Goal: Task Accomplishment & Management: Complete application form

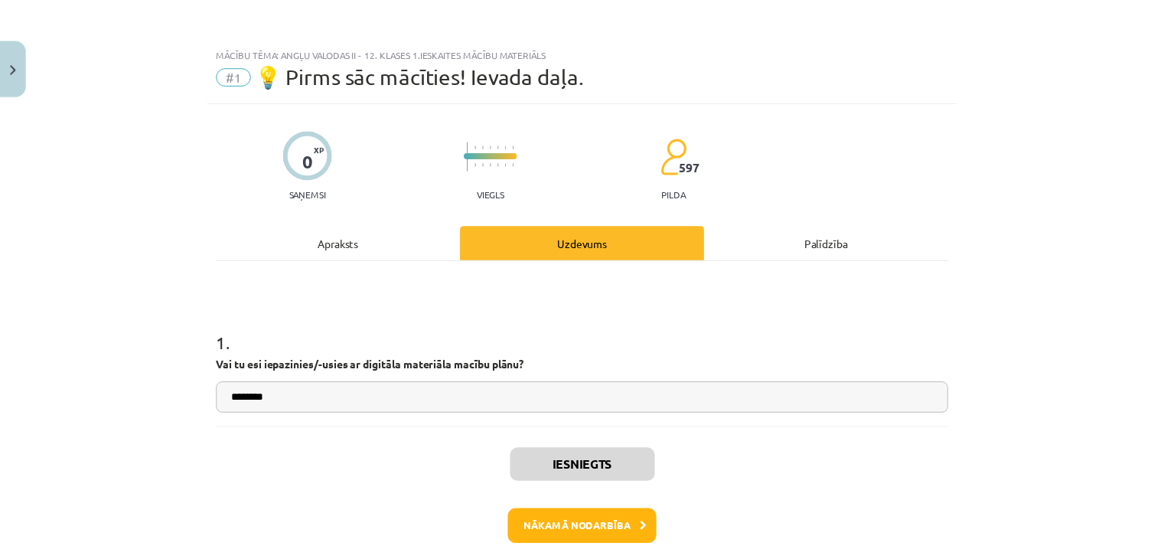
scroll to position [38, 0]
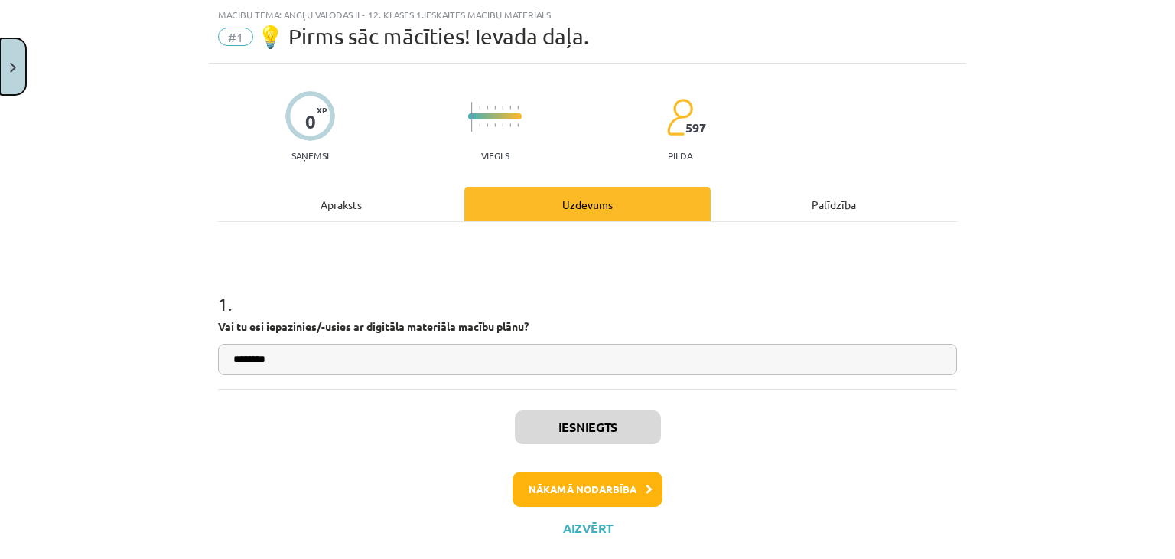
click at [8, 58] on button "Close" at bounding box center [13, 66] width 26 height 57
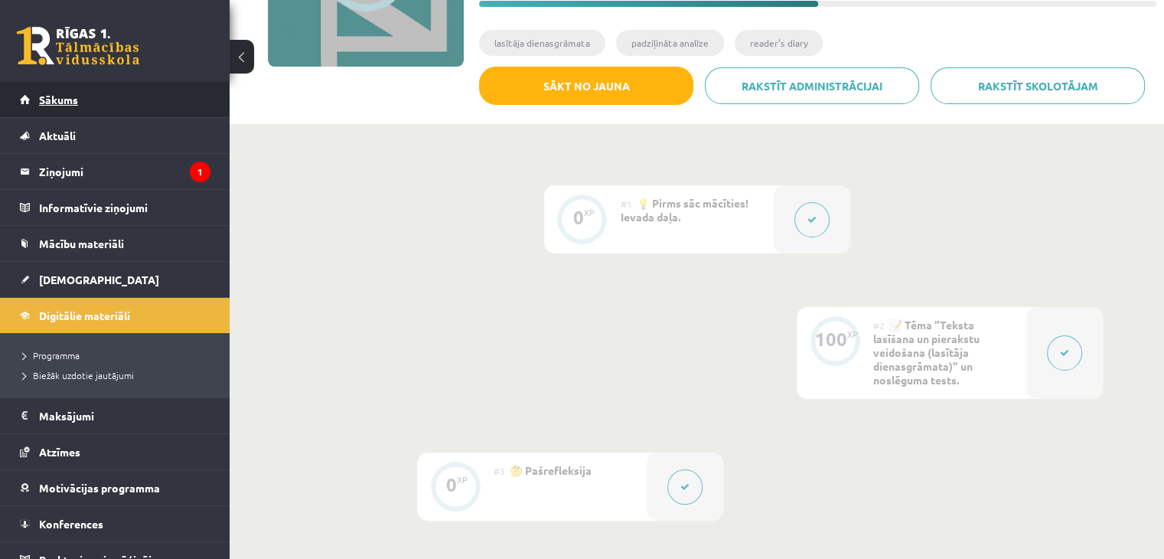
click at [56, 103] on span "Sākums" at bounding box center [58, 100] width 39 height 14
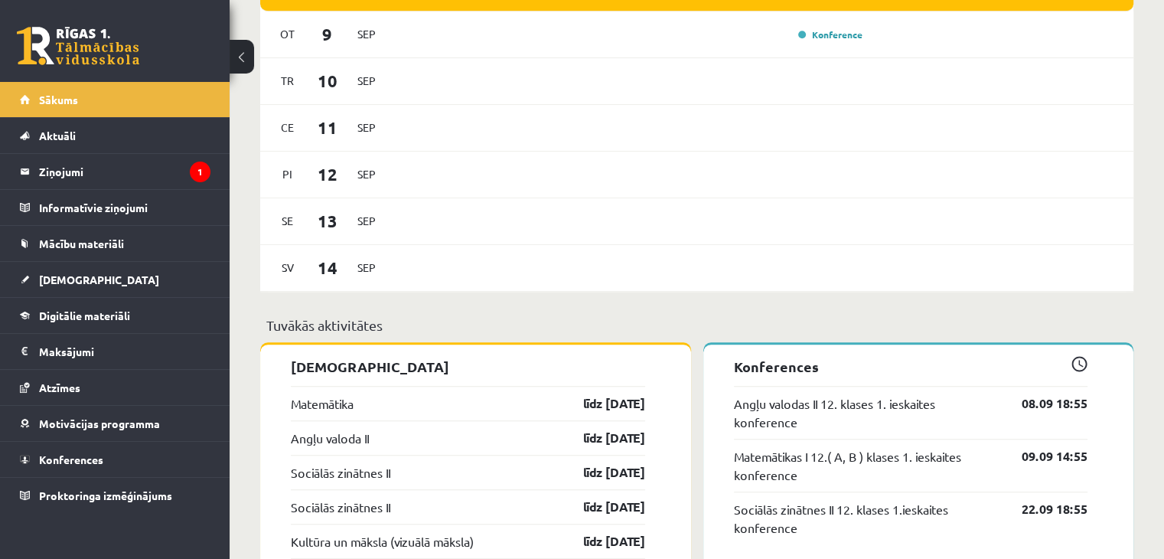
scroll to position [995, 0]
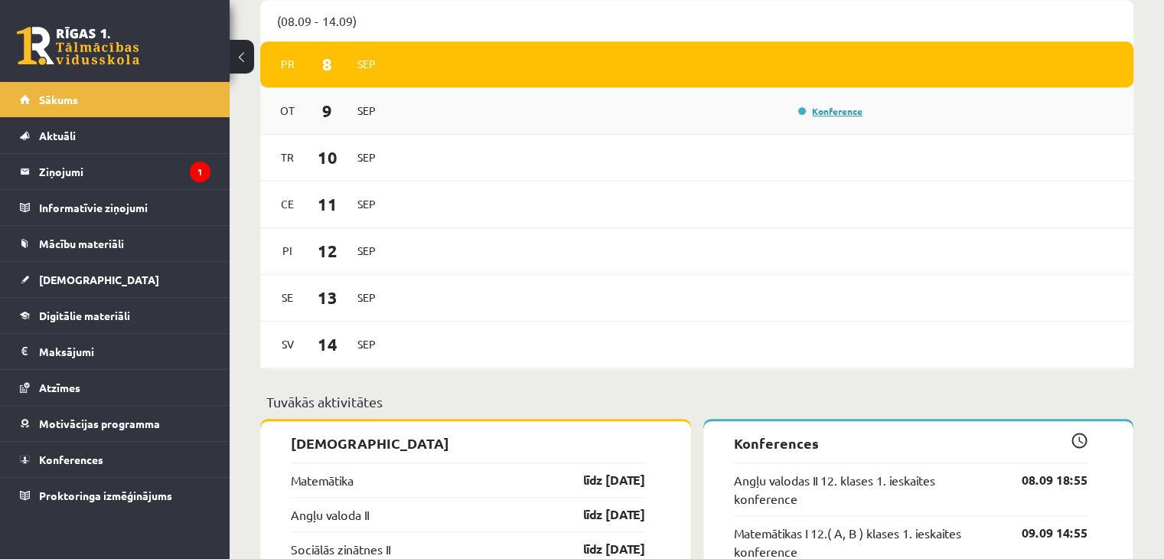
click at [838, 113] on link "Konference" at bounding box center [830, 111] width 64 height 12
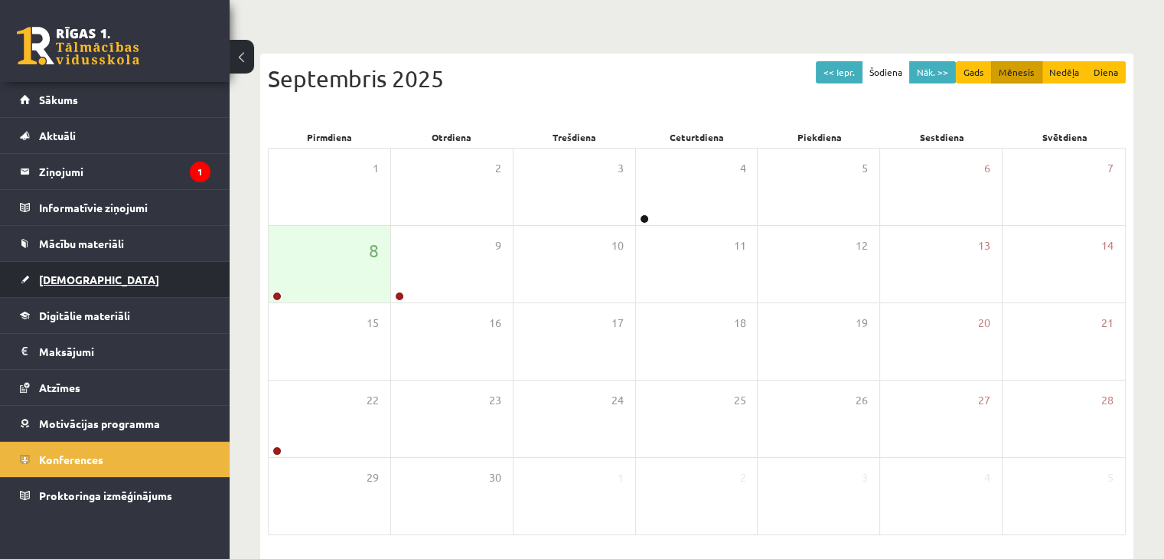
scroll to position [153, 0]
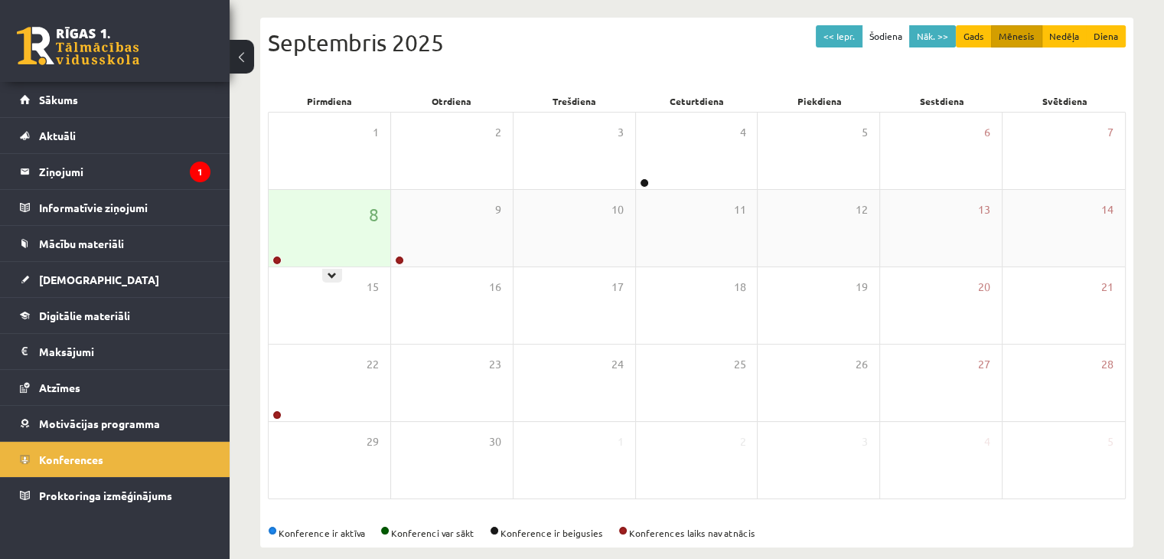
click at [289, 231] on div "8" at bounding box center [330, 228] width 122 height 77
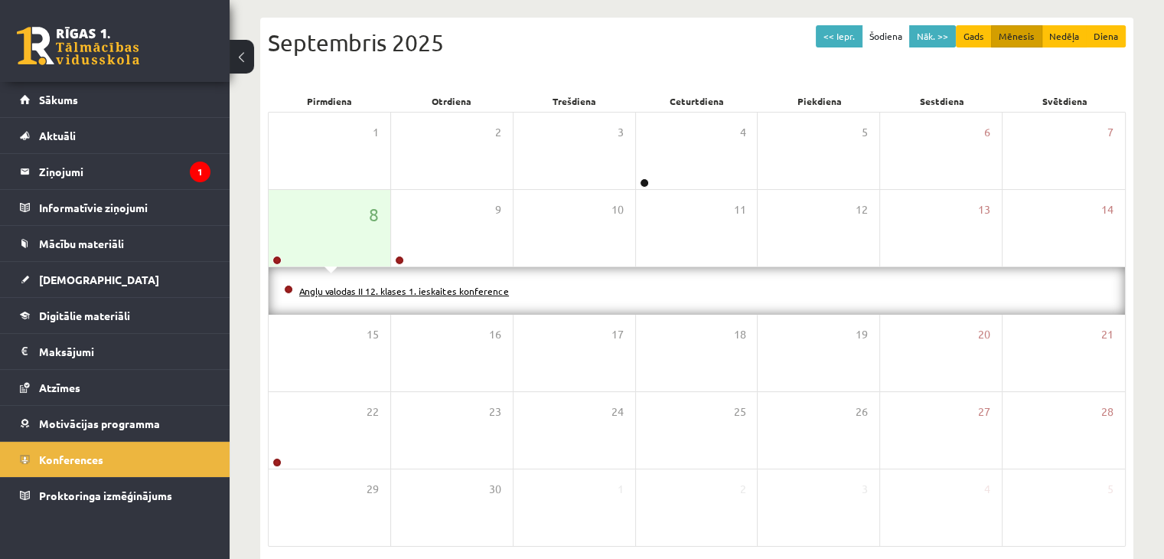
click at [338, 290] on link "Angļu valodas II 12. klases 1. ieskaites konference" at bounding box center [404, 291] width 210 height 12
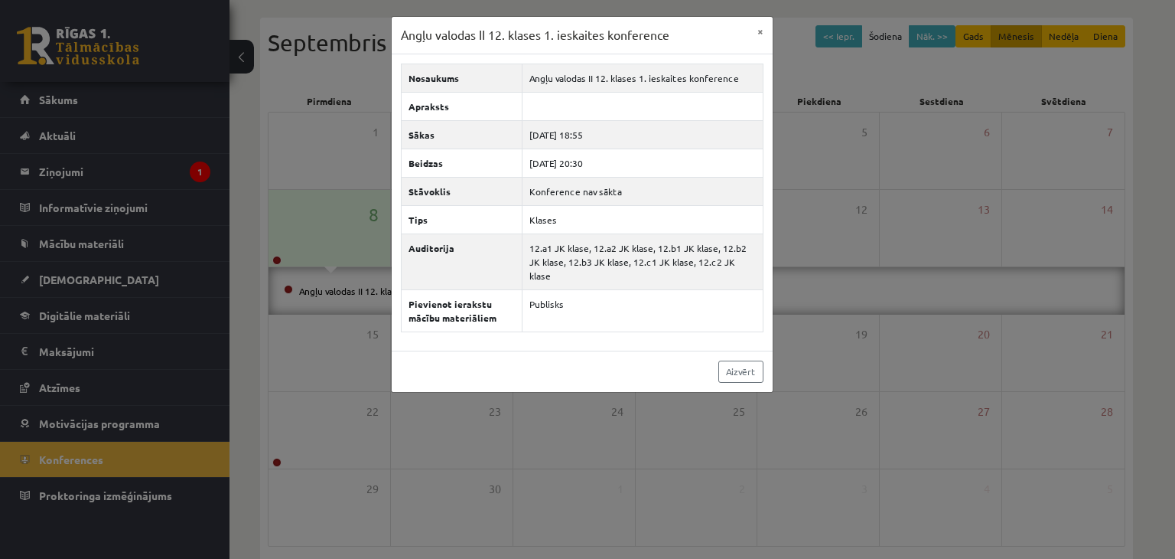
click at [866, 383] on div "Angļu valodas II 12. klases 1. ieskaites konference × Nosaukums Angļu valodas I…" at bounding box center [587, 279] width 1175 height 559
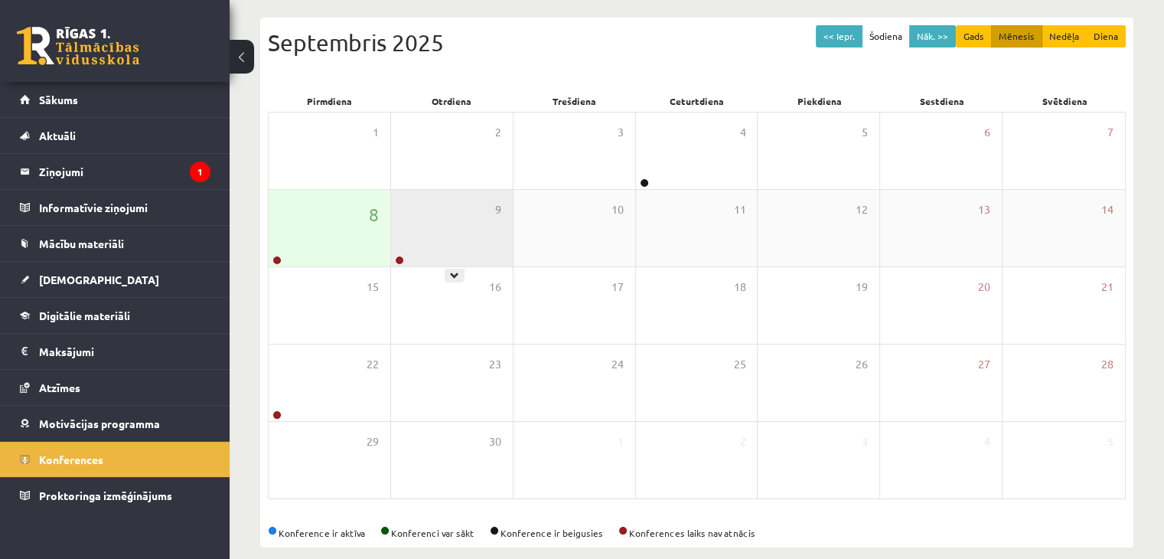
click at [431, 218] on div "9" at bounding box center [452, 228] width 122 height 77
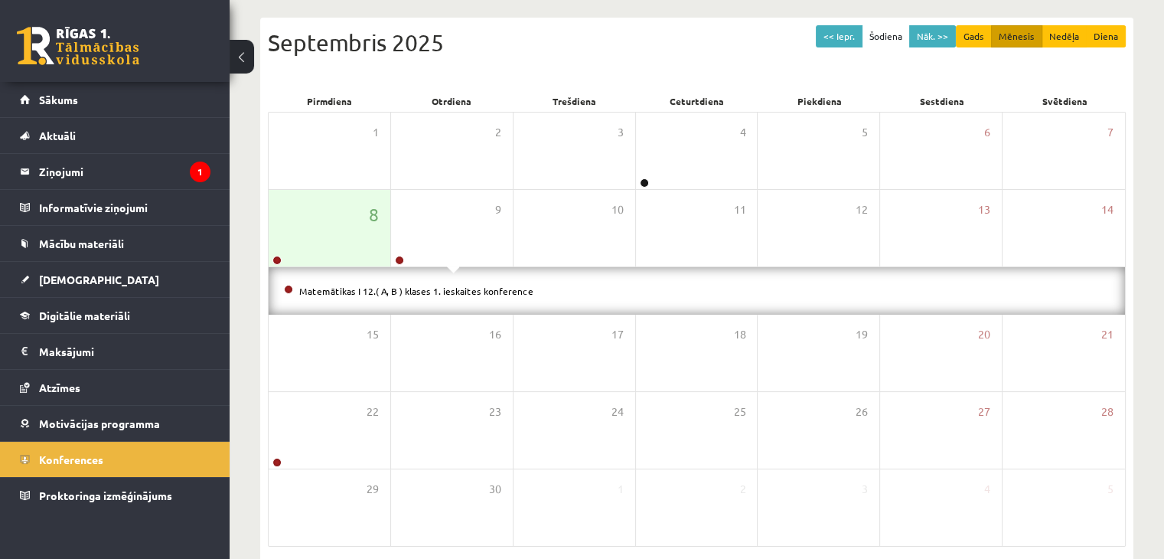
click at [435, 295] on li "Matemātikas I 12.( A, B ) klases 1. ieskaites konference" at bounding box center [697, 290] width 826 height 17
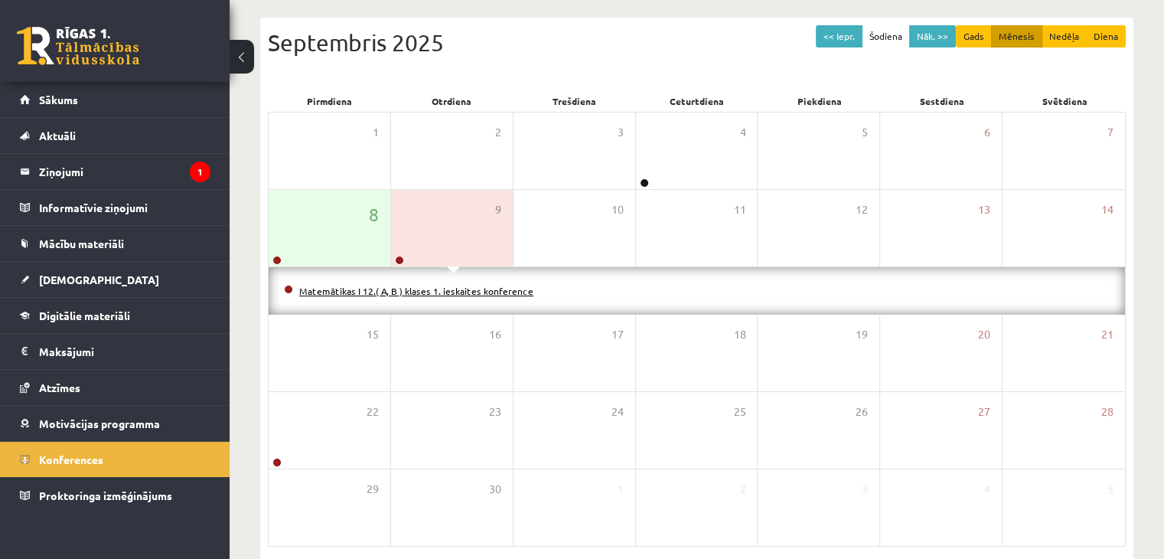
click at [435, 291] on link "Matemātikas I 12.( A, B ) klases 1. ieskaites konference" at bounding box center [416, 291] width 234 height 12
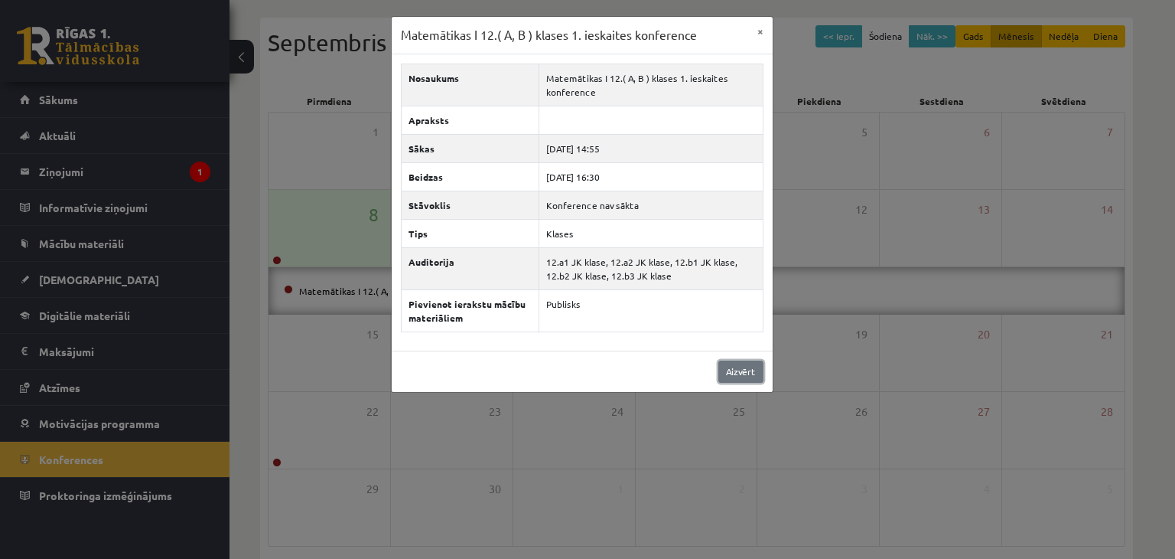
click at [730, 370] on link "Aizvērt" at bounding box center [740, 371] width 45 height 22
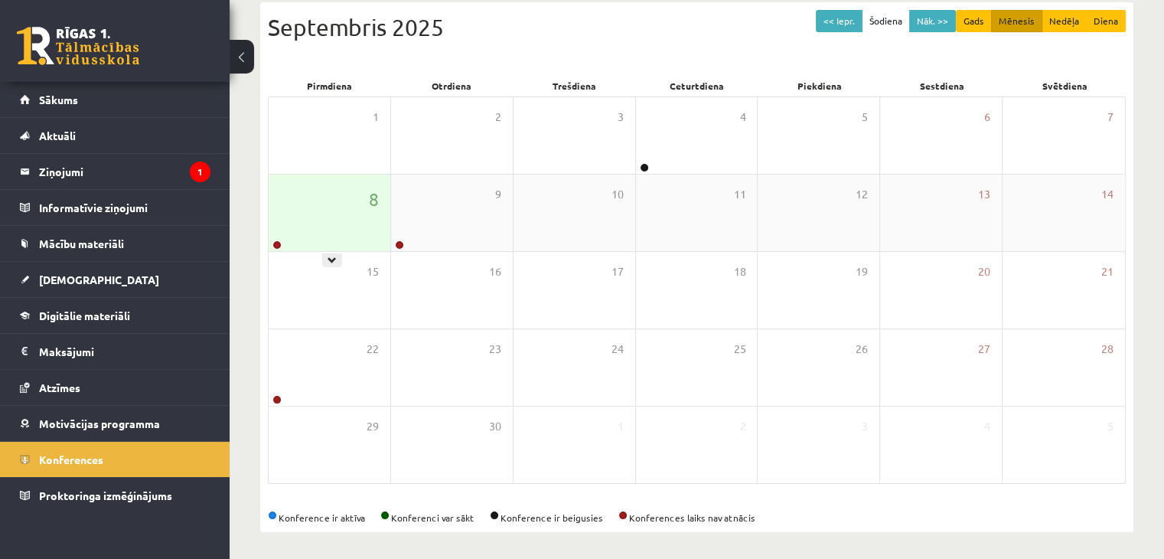
scroll to position [171, 0]
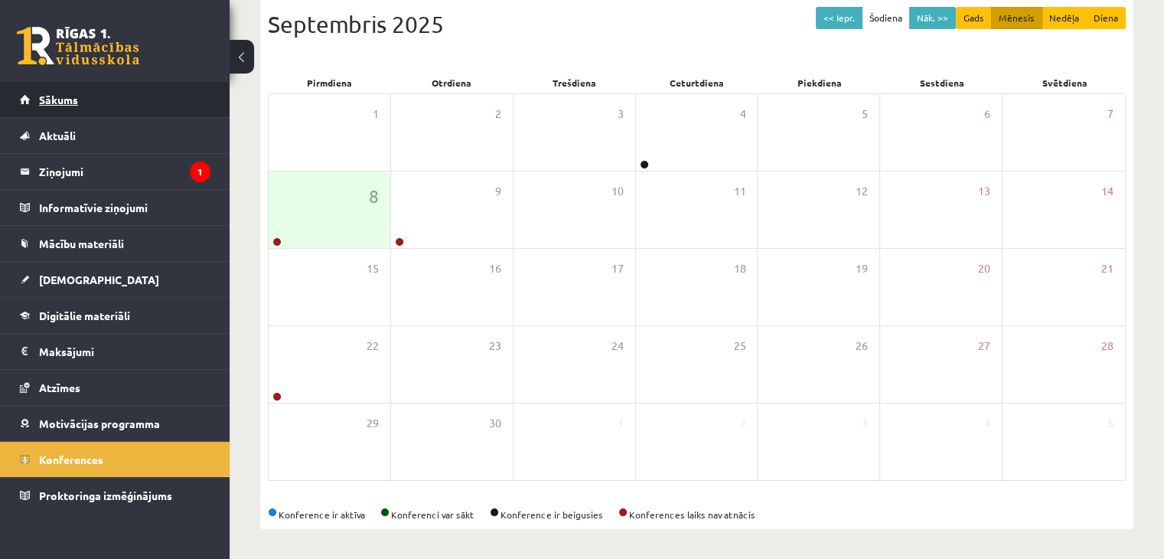
click at [70, 89] on link "Sākums" at bounding box center [115, 99] width 191 height 35
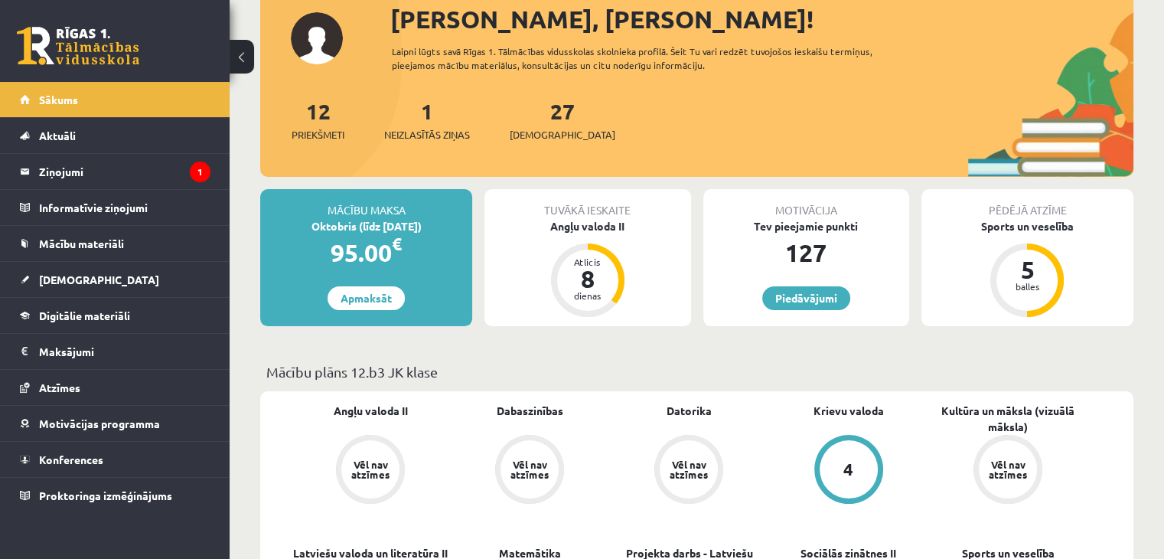
scroll to position [153, 0]
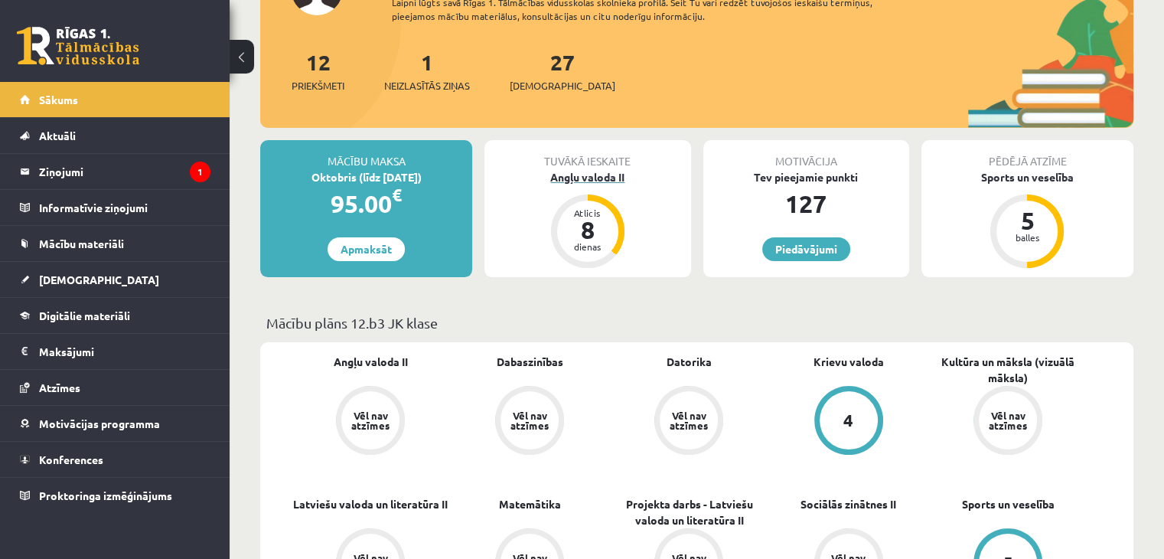
click at [577, 221] on div "8" at bounding box center [588, 229] width 46 height 24
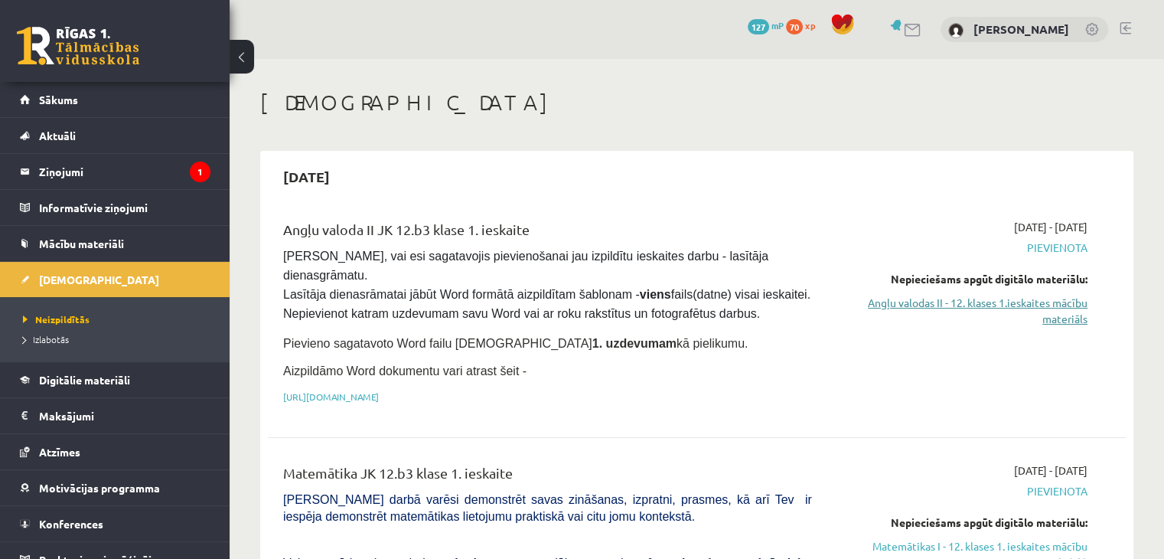
click at [1036, 310] on link "Angļu valodas II - 12. klases 1.ieskaites mācību materiāls" at bounding box center [961, 311] width 252 height 32
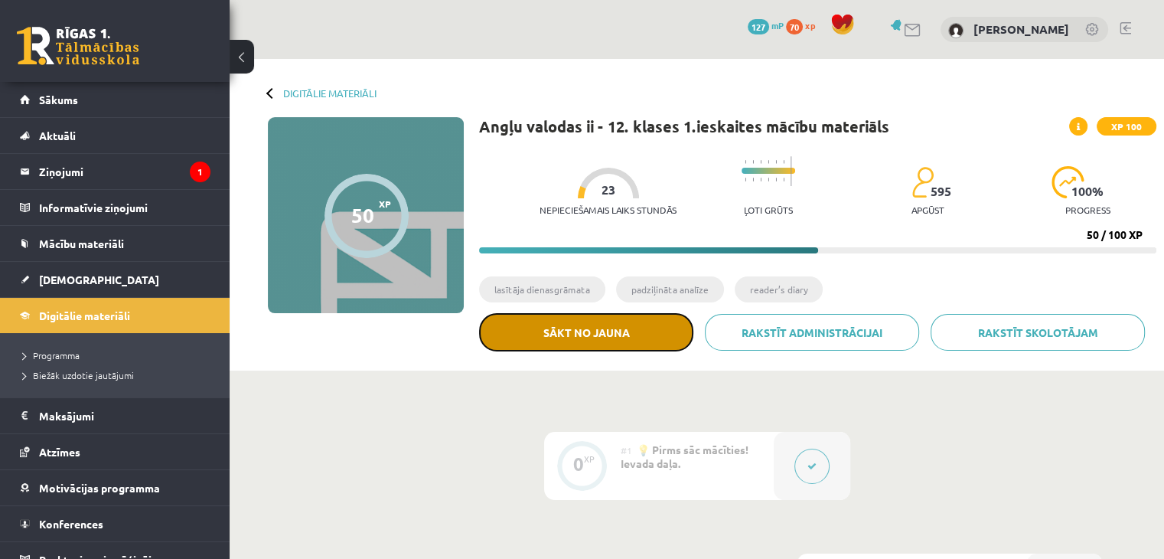
click at [566, 339] on button "Sākt no jauna" at bounding box center [586, 332] width 214 height 38
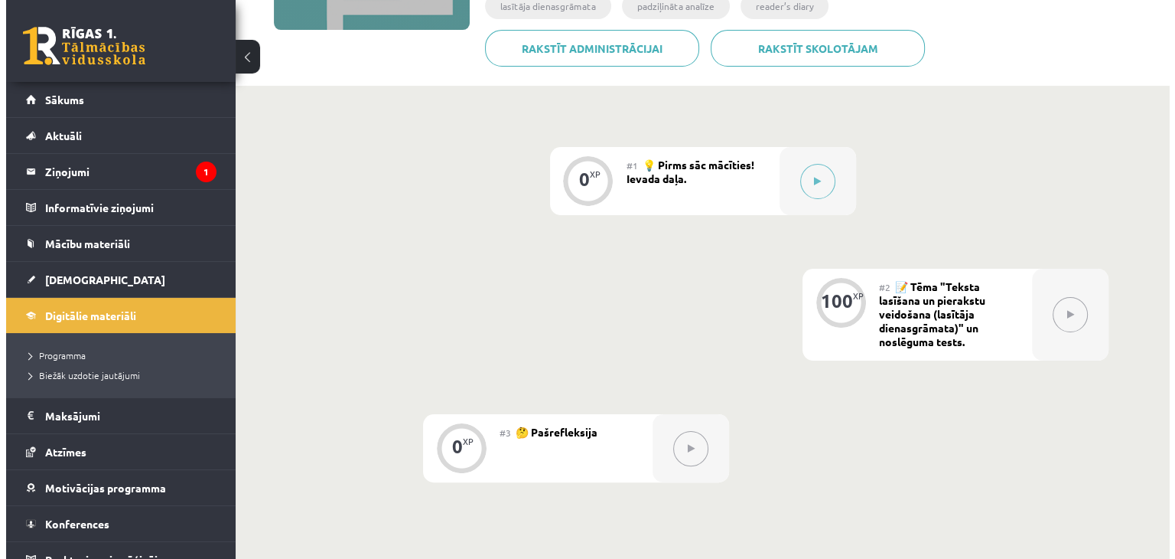
scroll to position [306, 0]
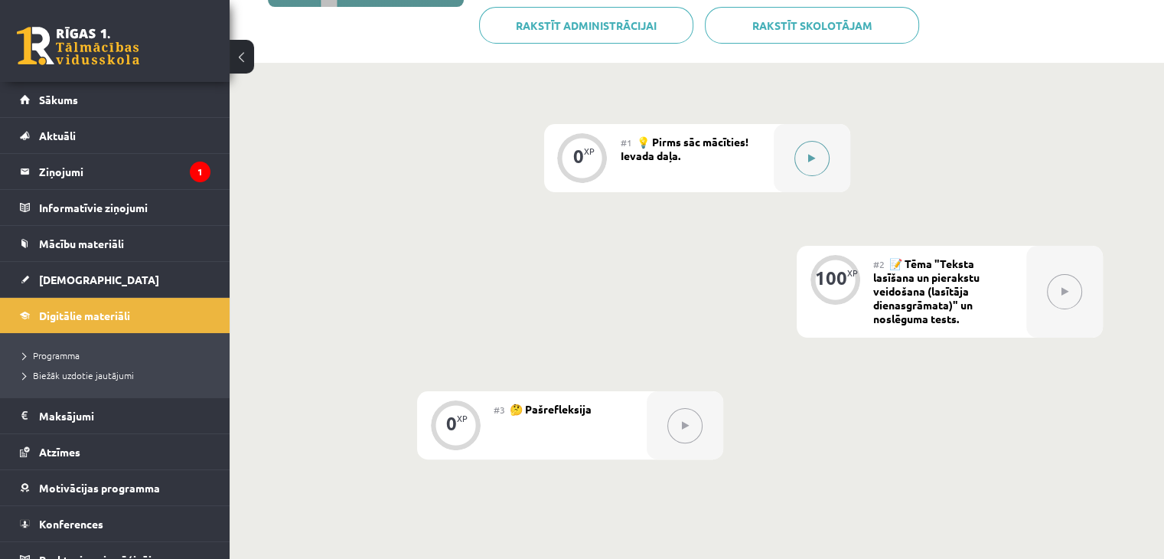
click at [809, 161] on icon at bounding box center [811, 158] width 7 height 9
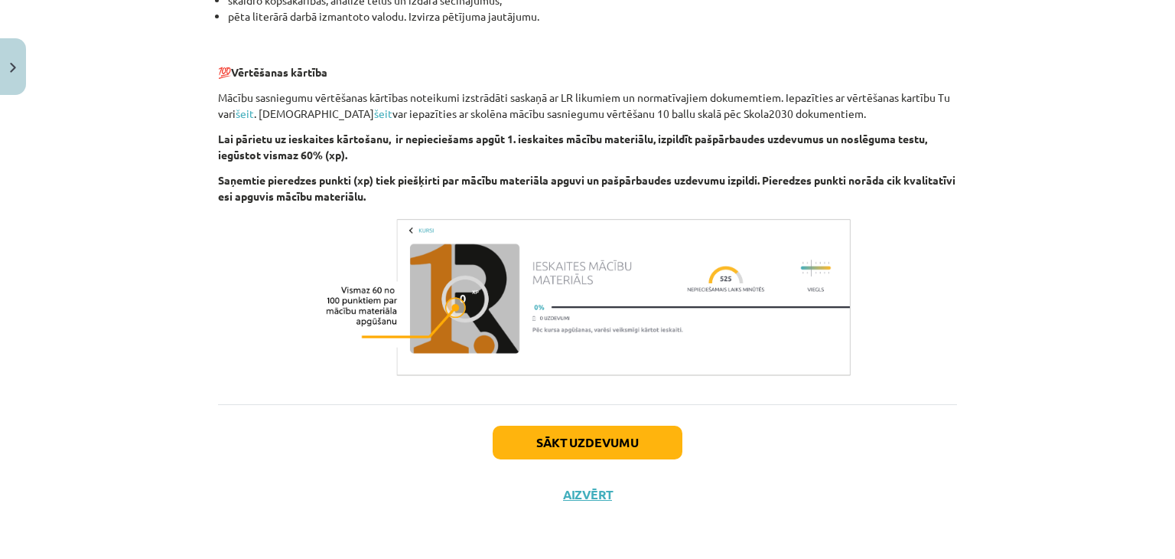
scroll to position [1053, 0]
click at [594, 494] on button "Aizvērt" at bounding box center [588, 494] width 58 height 15
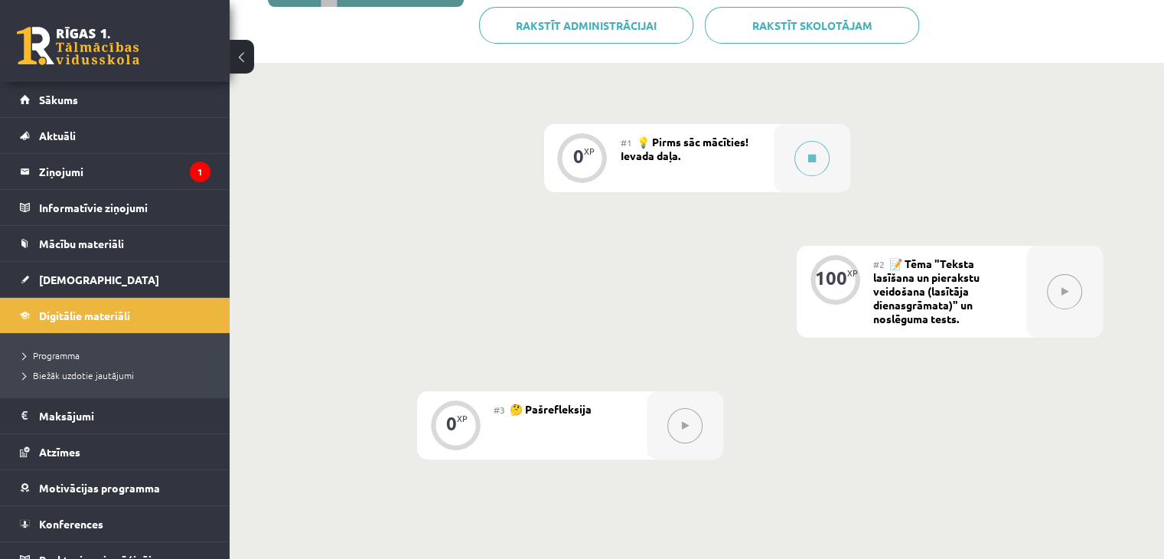
click at [1068, 296] on button at bounding box center [1064, 291] width 35 height 35
click at [882, 288] on span "📝 Tēma "Teksta lasīšana un pierakstu veidošana (lasītāja dienasgrāmata)" un nos…" at bounding box center [926, 290] width 106 height 69
click at [806, 160] on button at bounding box center [811, 158] width 35 height 35
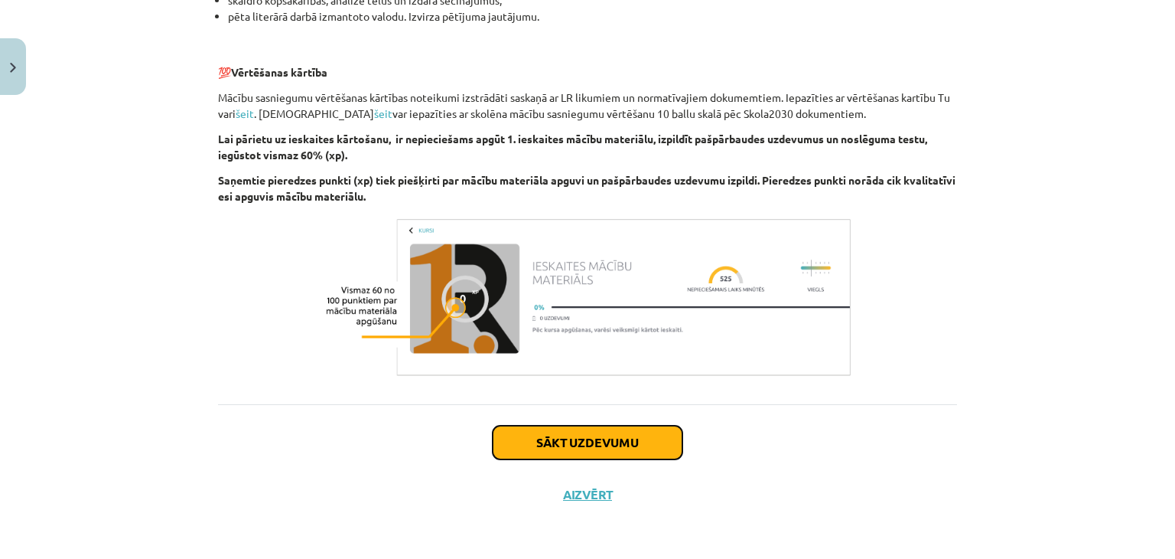
click at [557, 443] on button "Sākt uzdevumu" at bounding box center [588, 442] width 190 height 34
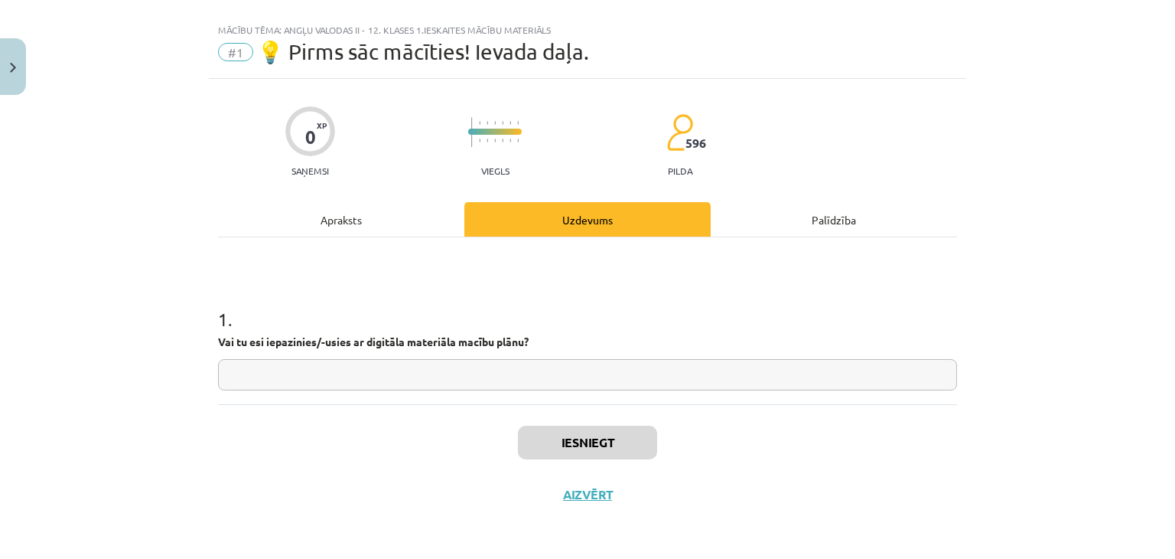
scroll to position [22, 0]
click at [294, 365] on input "text" at bounding box center [587, 375] width 739 height 31
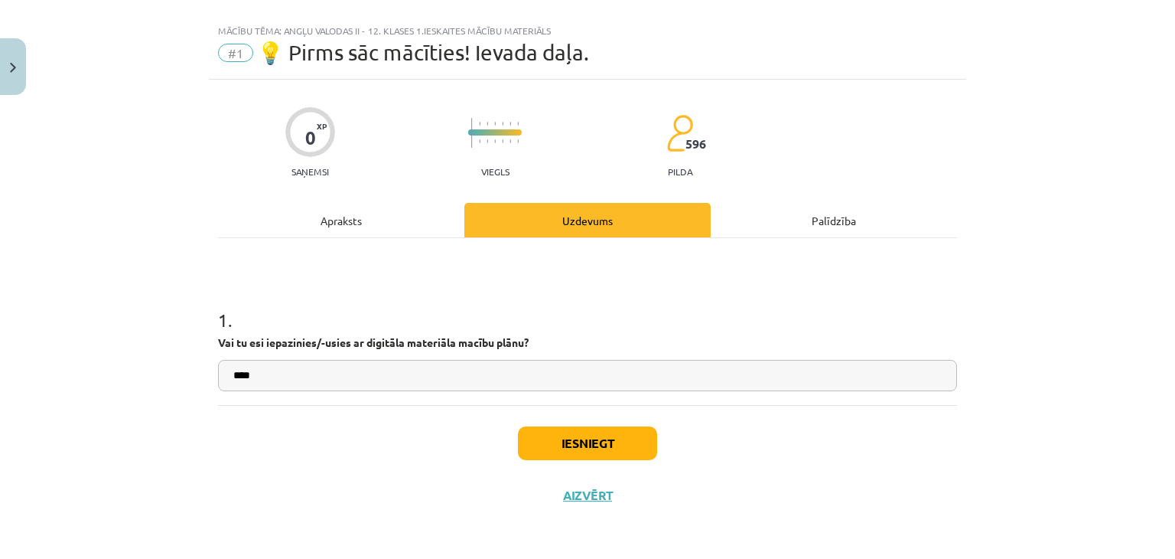
click at [236, 371] on input "****" at bounding box center [587, 375] width 739 height 31
drag, startPoint x: 255, startPoint y: 373, endPoint x: 217, endPoint y: 377, distance: 37.8
click at [218, 377] on input "****" at bounding box center [587, 375] width 739 height 31
click at [462, 374] on input "**********" at bounding box center [587, 375] width 739 height 31
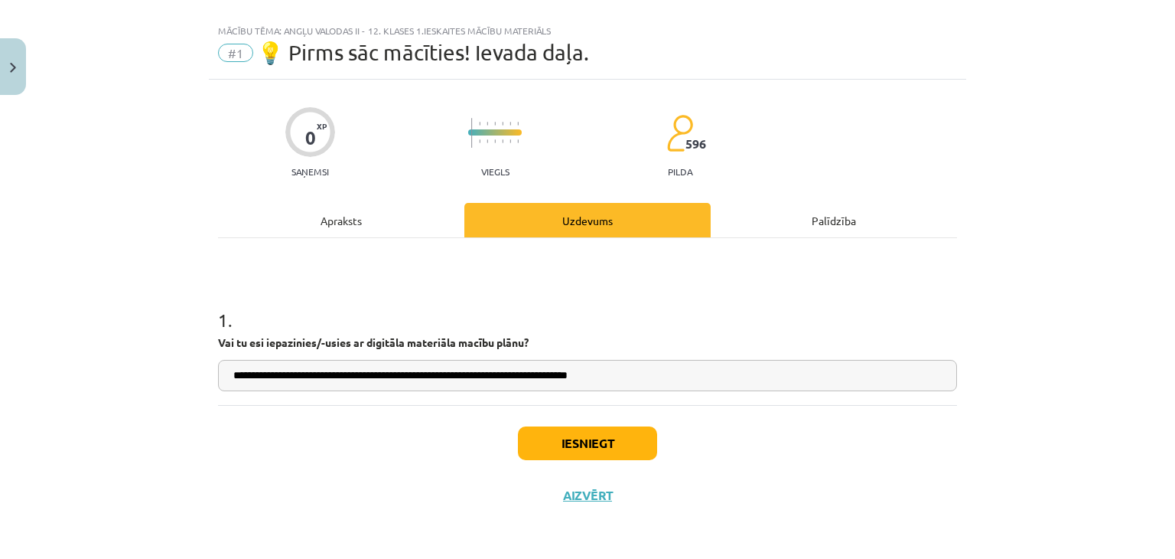
click at [694, 372] on input "**********" at bounding box center [587, 375] width 739 height 31
type input "**********"
click at [594, 450] on button "Iesniegt" at bounding box center [587, 443] width 139 height 34
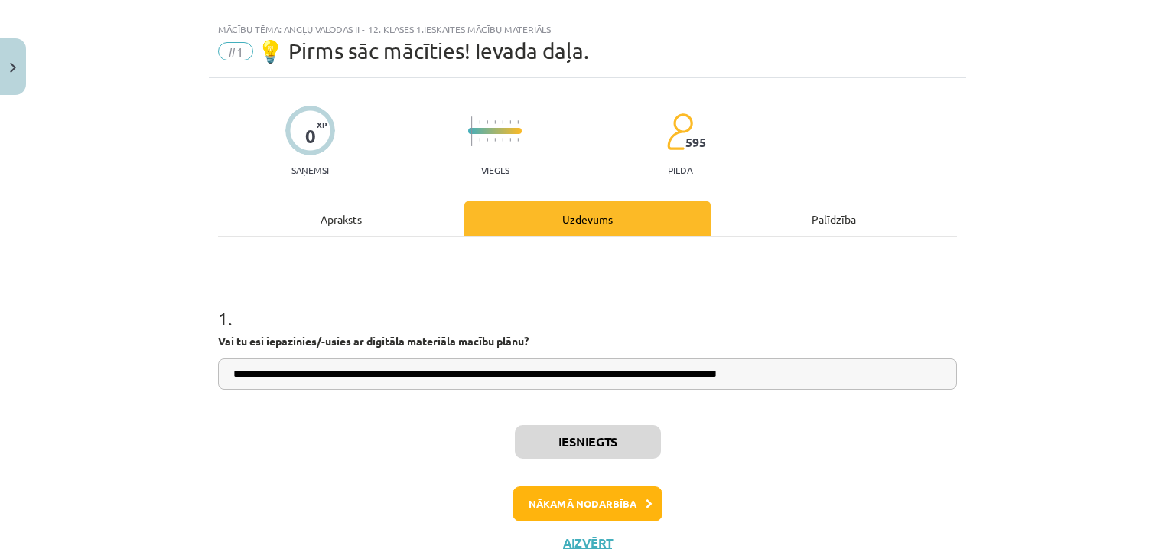
scroll to position [0, 0]
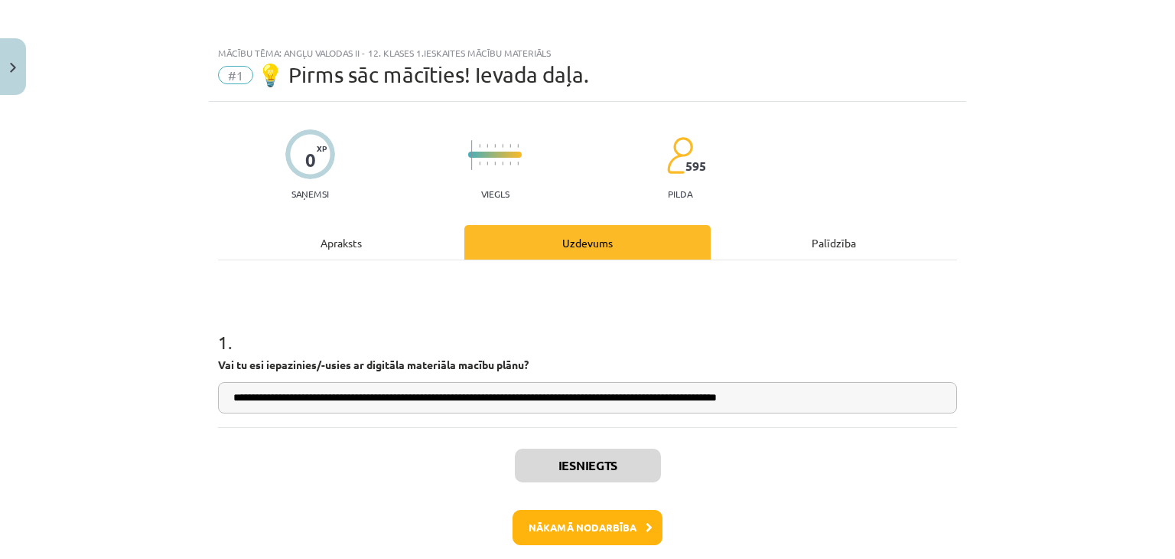
click at [334, 244] on div "Apraksts" at bounding box center [341, 242] width 246 height 34
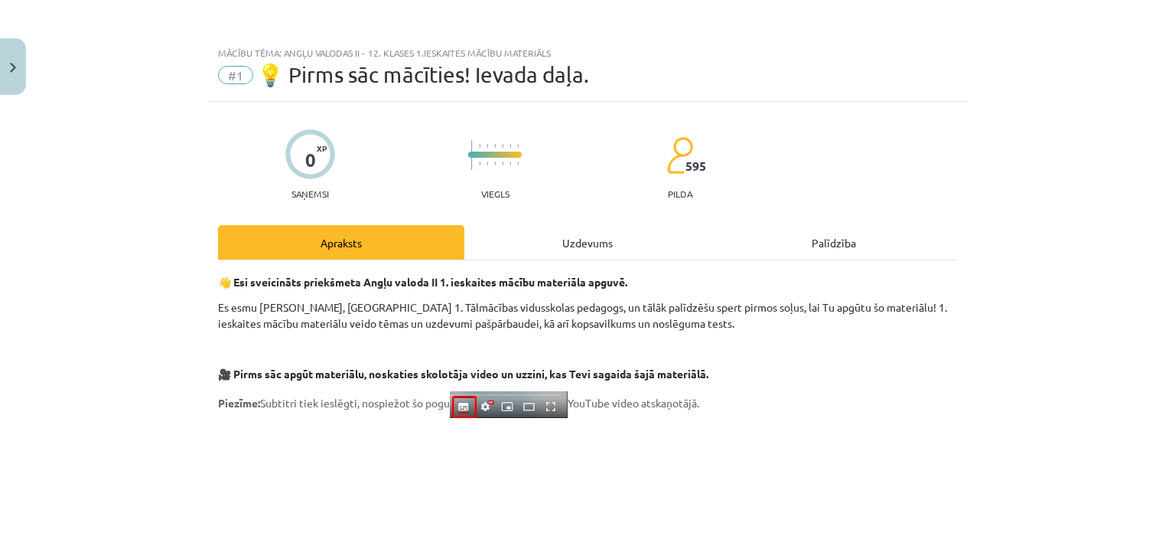
click at [591, 228] on div "Uzdevums" at bounding box center [587, 242] width 246 height 34
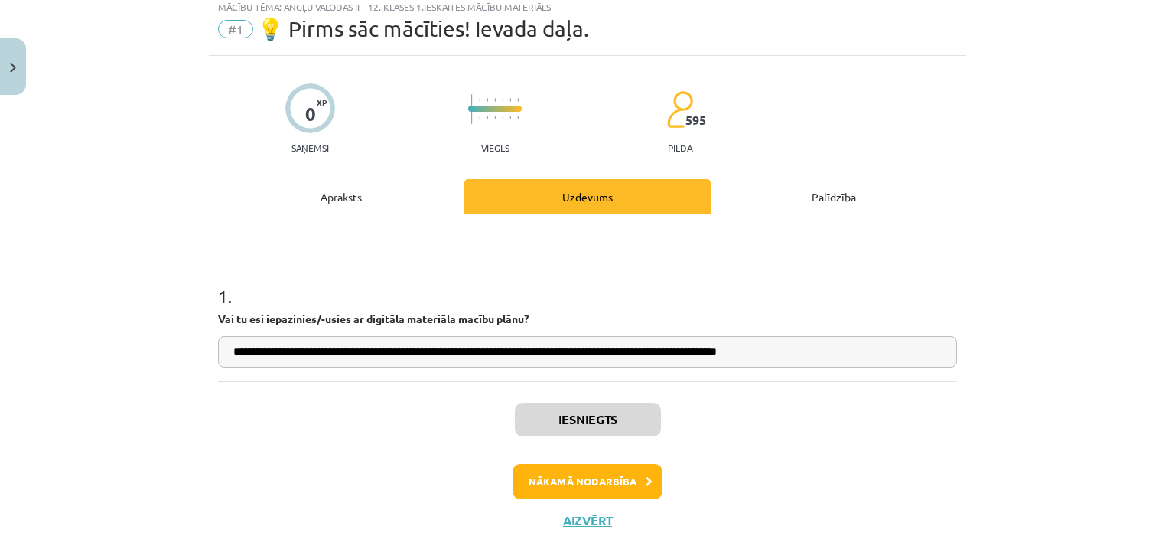
scroll to position [70, 0]
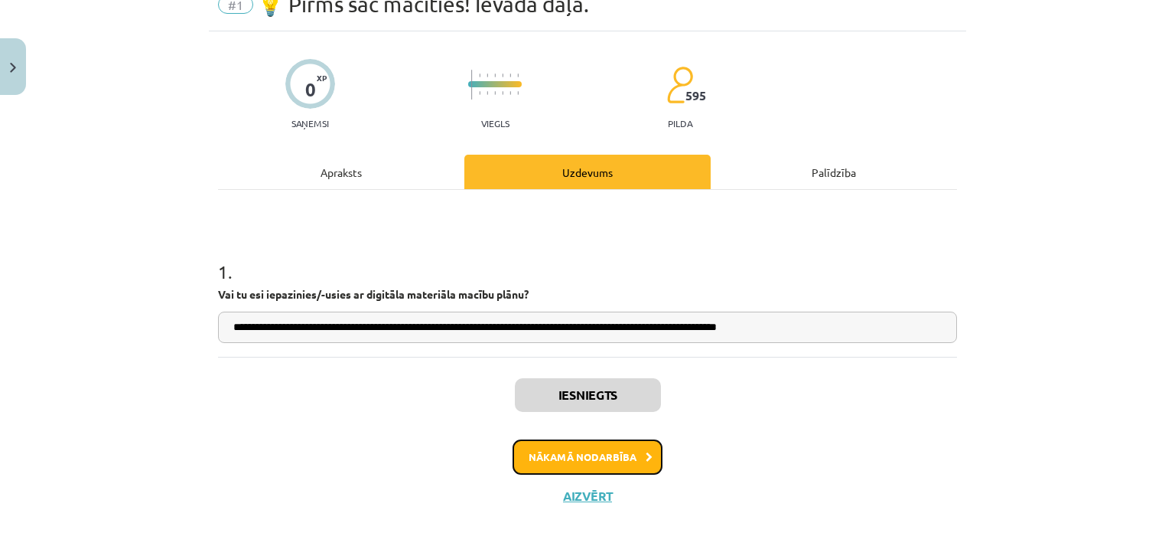
click at [627, 463] on button "Nākamā nodarbība" at bounding box center [588, 456] width 150 height 35
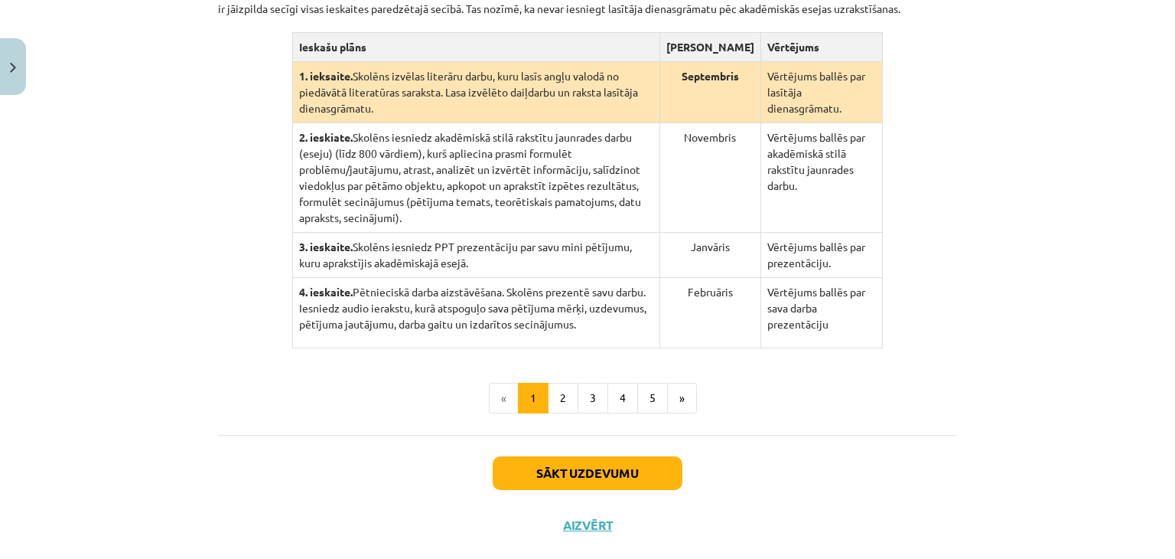
scroll to position [395, 0]
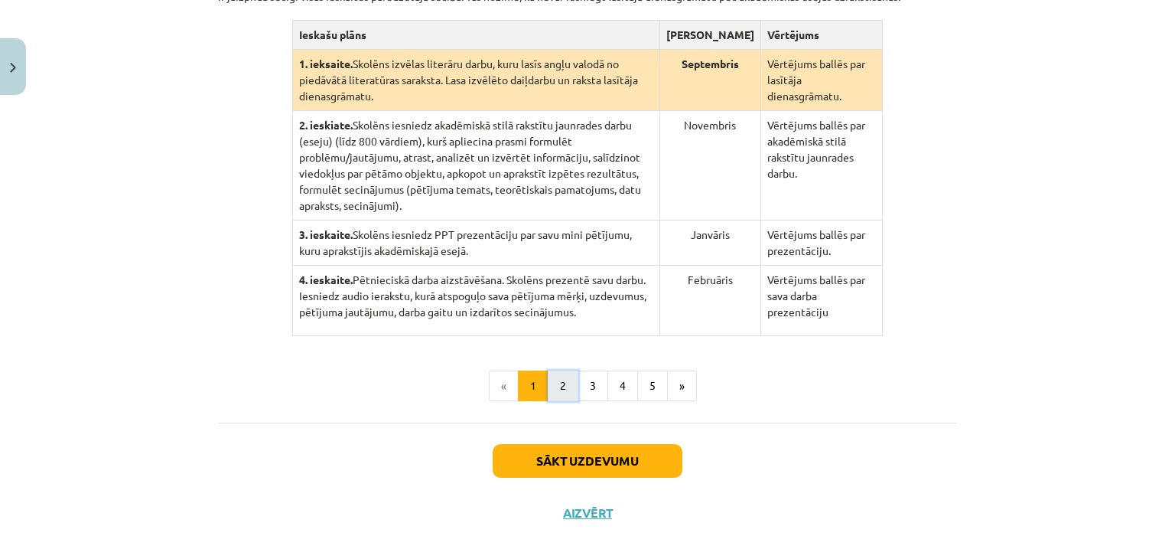
click at [562, 370] on button "2" at bounding box center [563, 385] width 31 height 31
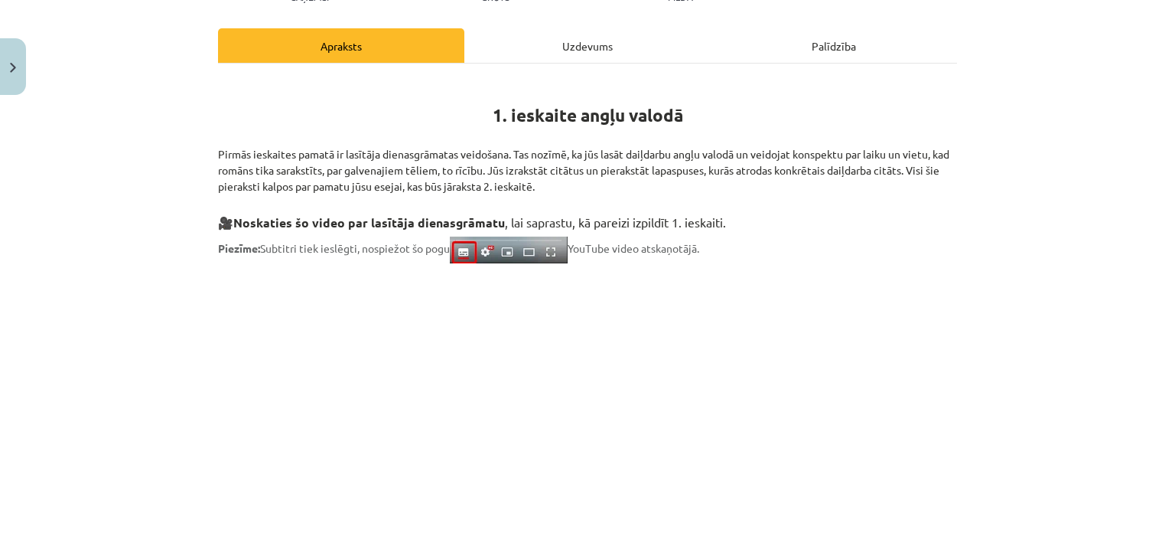
scroll to position [298, 0]
